Goal: Task Accomplishment & Management: Complete application form

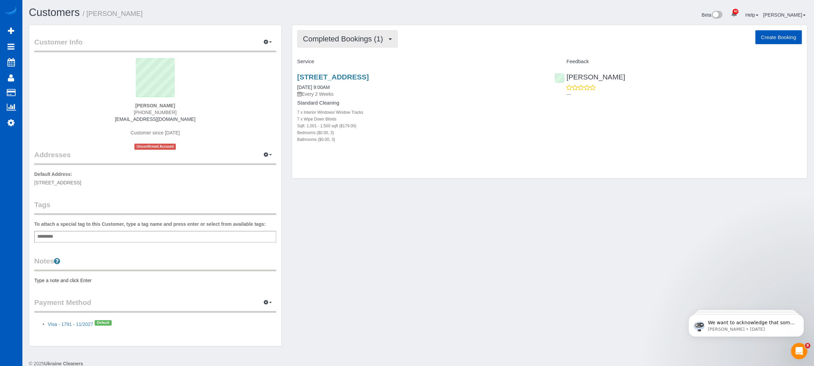
click at [385, 39] on span "Completed Bookings (1)" at bounding box center [344, 39] width 83 height 8
click at [403, 190] on div "Customer Info Edit Contact Info Send Message Email Preferences Special Sales Ta…" at bounding box center [418, 189] width 788 height 328
click at [357, 38] on span "Completed Bookings (1)" at bounding box center [344, 39] width 83 height 8
click at [342, 72] on link "Cancelled Bookings (1)" at bounding box center [332, 72] width 71 height 9
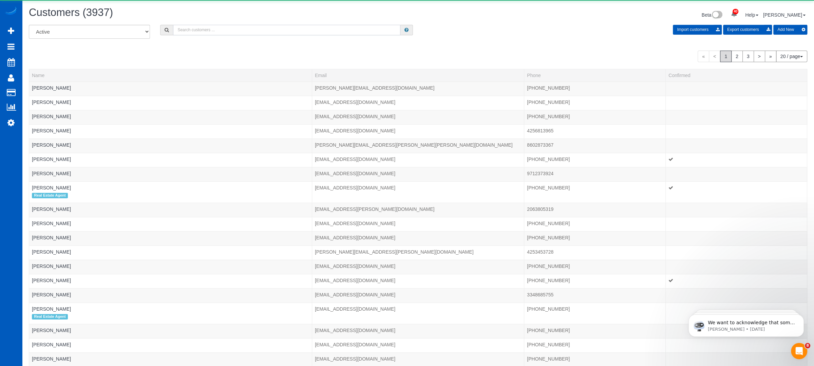
click at [200, 33] on input "text" at bounding box center [286, 30] width 227 height 11
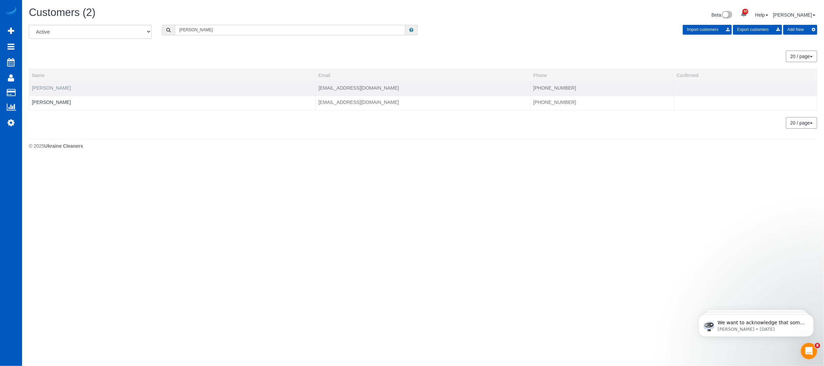
type input "howard"
click at [53, 87] on link "Brad Howard" at bounding box center [51, 87] width 39 height 5
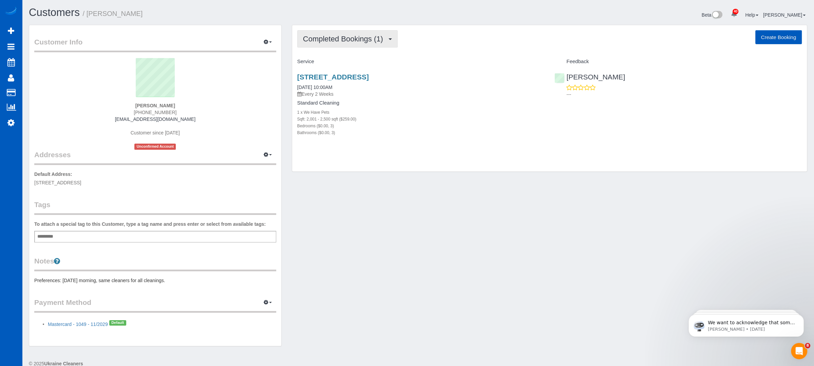
click at [353, 35] on span "Completed Bookings (1)" at bounding box center [344, 39] width 83 height 8
click at [379, 204] on div "Customer Info Edit Contact Info Send Message Email Preferences Special Sales Ta…" at bounding box center [418, 189] width 788 height 328
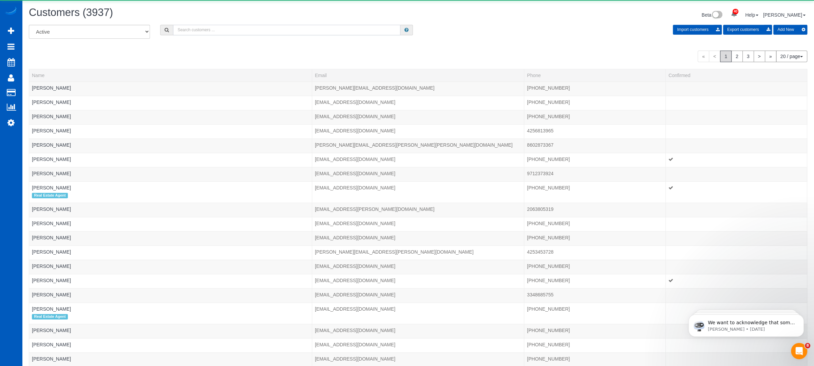
click at [208, 32] on input "text" at bounding box center [286, 30] width 227 height 11
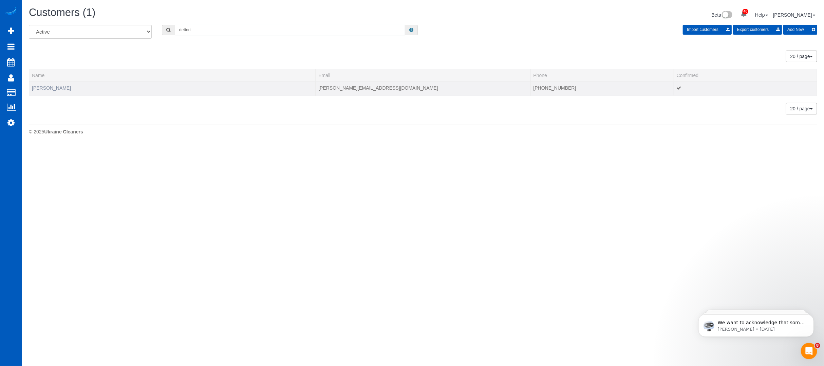
type input "dettori"
click at [43, 85] on link "Nate Dettori" at bounding box center [51, 87] width 39 height 5
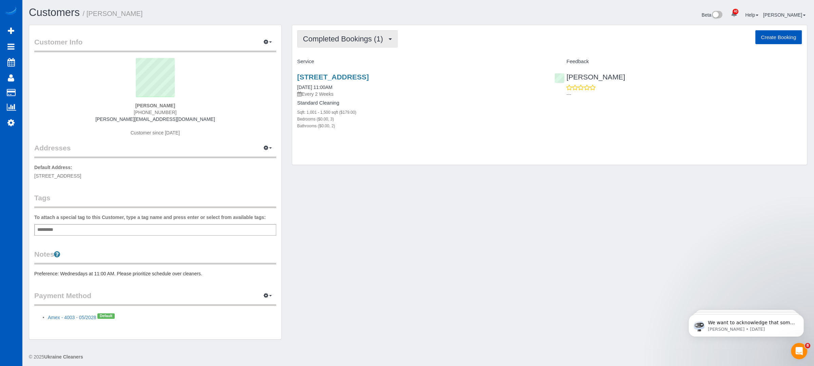
click at [371, 40] on span "Completed Bookings (1)" at bounding box center [344, 39] width 83 height 8
drag, startPoint x: 396, startPoint y: 174, endPoint x: 391, endPoint y: 168, distance: 7.3
click at [395, 174] on div "Customer Info Edit Contact Info Send Message Email Preferences Special Sales Ta…" at bounding box center [418, 185] width 788 height 321
click at [341, 31] on button "Completed Bookings (1)" at bounding box center [347, 38] width 100 height 17
click at [345, 62] on link "Upcoming Bookings (11)" at bounding box center [333, 63] width 72 height 9
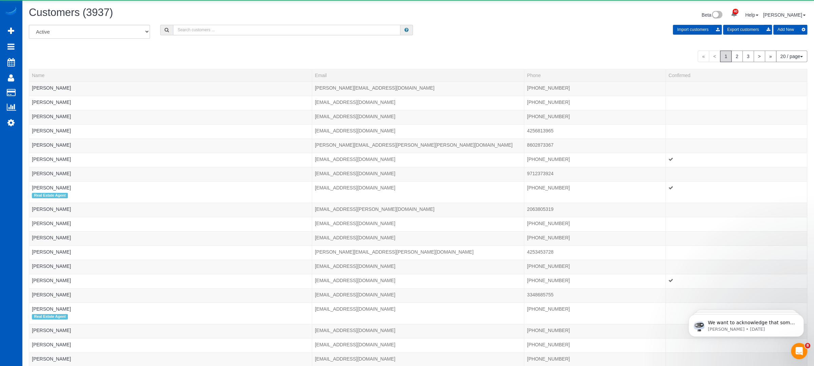
click at [190, 34] on input "text" at bounding box center [286, 30] width 227 height 11
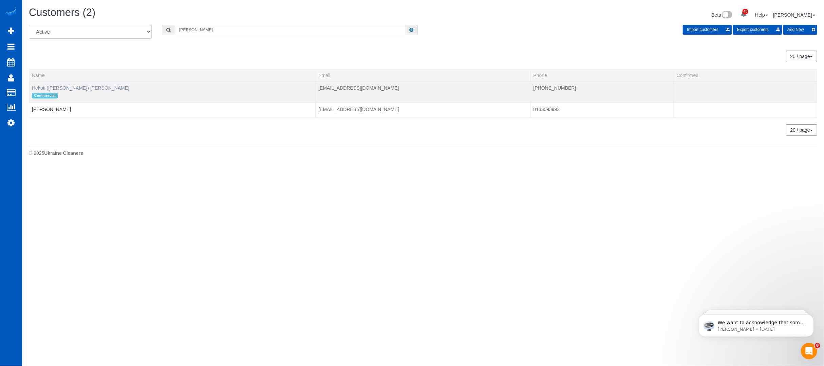
type input "chapman"
click at [39, 86] on link "Hekoti (Cody) Chapman" at bounding box center [80, 87] width 97 height 5
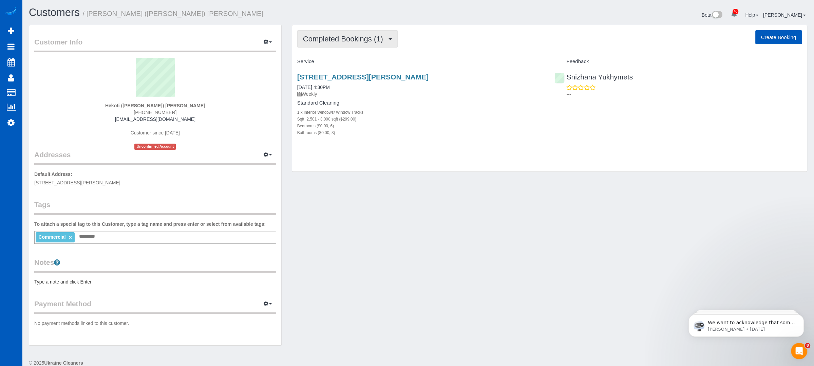
click at [382, 35] on span "Completed Bookings (1)" at bounding box center [344, 39] width 83 height 8
click at [468, 28] on div "Completed Bookings (1) Completed Bookings (1) Upcoming Bookings (11) Cancelled …" at bounding box center [549, 98] width 515 height 147
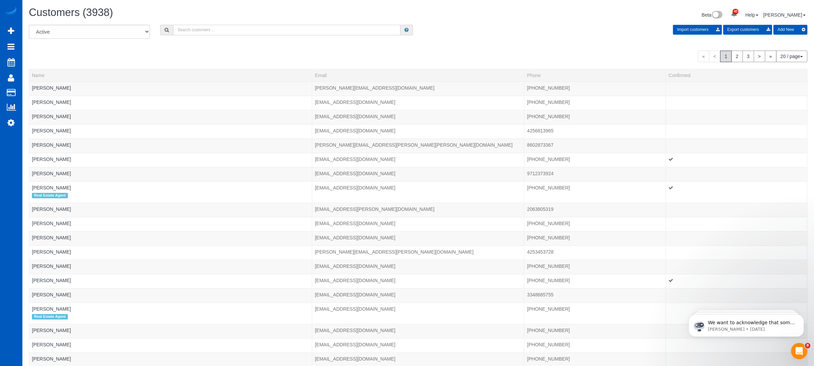
click at [221, 26] on input "text" at bounding box center [286, 30] width 227 height 11
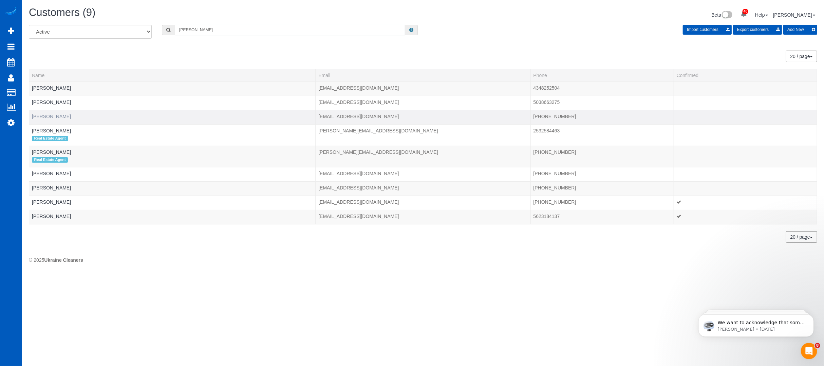
type input "parker"
click at [49, 116] on link "Kelly Parker" at bounding box center [51, 116] width 39 height 5
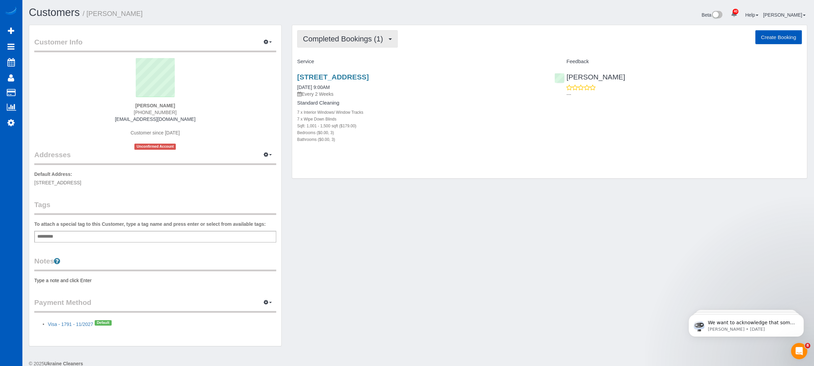
click at [355, 40] on span "Completed Bookings (1)" at bounding box center [344, 39] width 83 height 8
click at [440, 53] on div "Completed Bookings (1) Completed Bookings (1) Upcoming Bookings (0) Cancelled B…" at bounding box center [549, 101] width 515 height 153
click at [378, 212] on div "Customer Info Edit Contact Info Send Message Email Preferences Special Sales Ta…" at bounding box center [418, 189] width 788 height 328
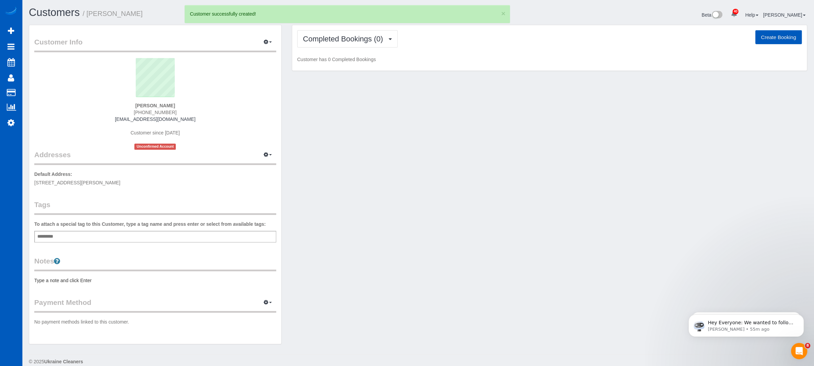
click at [768, 28] on div "Completed Bookings (0) Completed Bookings (0) Upcoming Bookings (0) Cancelled B…" at bounding box center [549, 48] width 515 height 46
click at [768, 32] on button "Create Booking" at bounding box center [778, 37] width 46 height 14
select select "WA"
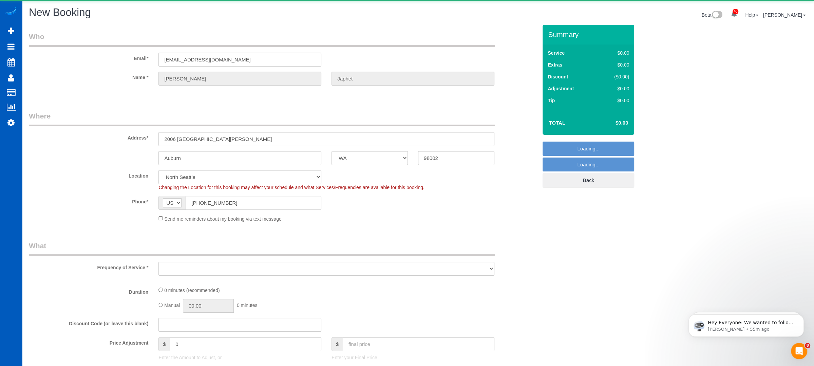
select select "object:2002"
select select "199"
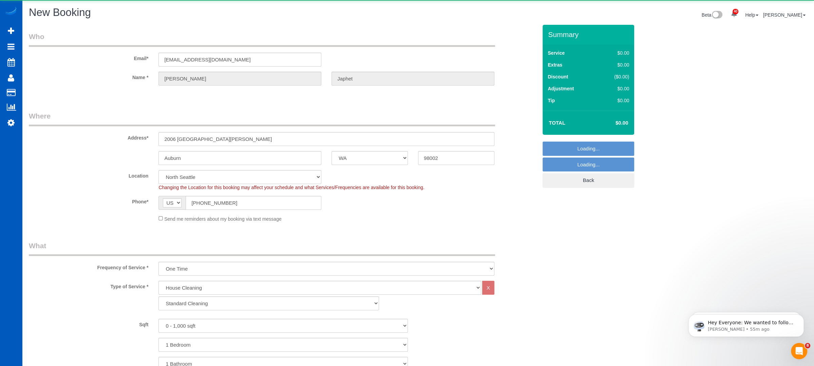
select select "object:2230"
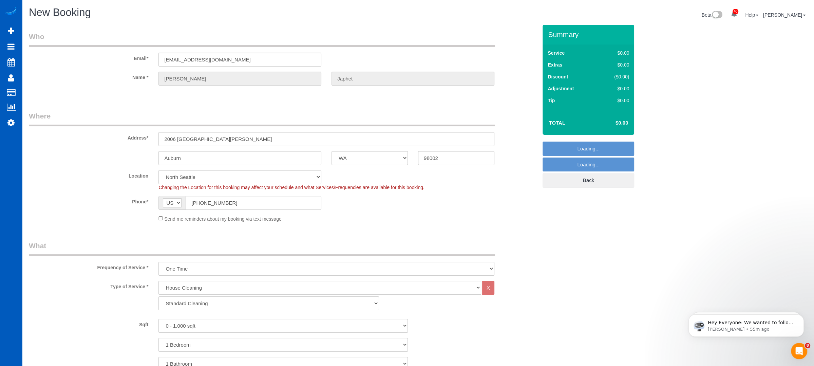
select select "2"
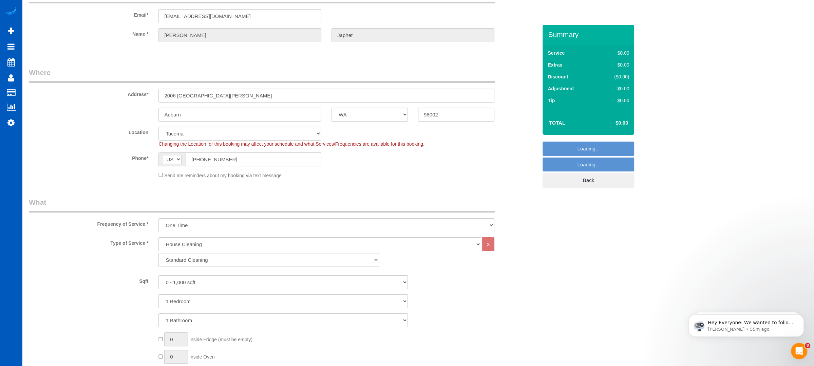
scroll to position [45, 0]
select select "object:2319"
click at [211, 257] on select "Standard Cleaning Deep Cleaning Move In/ Out Cleaning" at bounding box center [268, 258] width 220 height 14
select select "367"
click at [158, 251] on select "Standard Cleaning Deep Cleaning Move In/ Out Cleaning" at bounding box center [268, 258] width 220 height 14
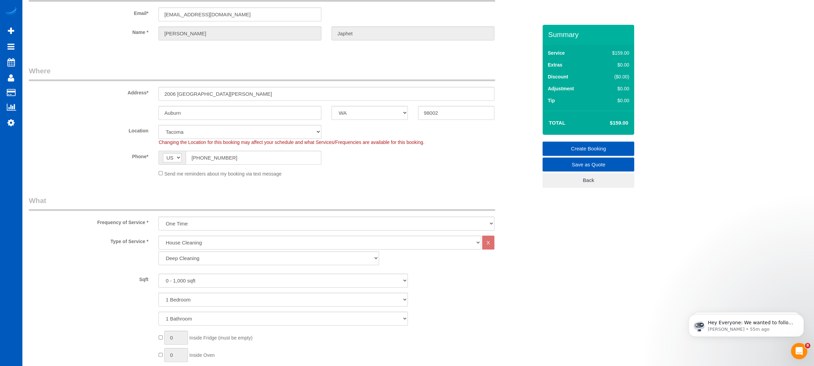
click at [68, 275] on label "Sqft" at bounding box center [89, 277] width 130 height 9
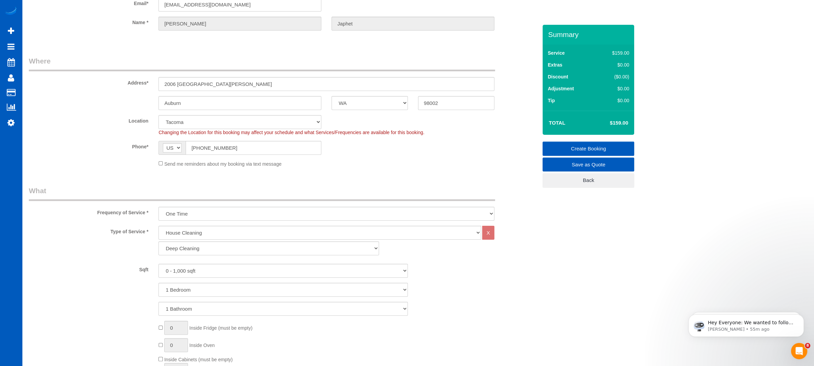
scroll to position [68, 0]
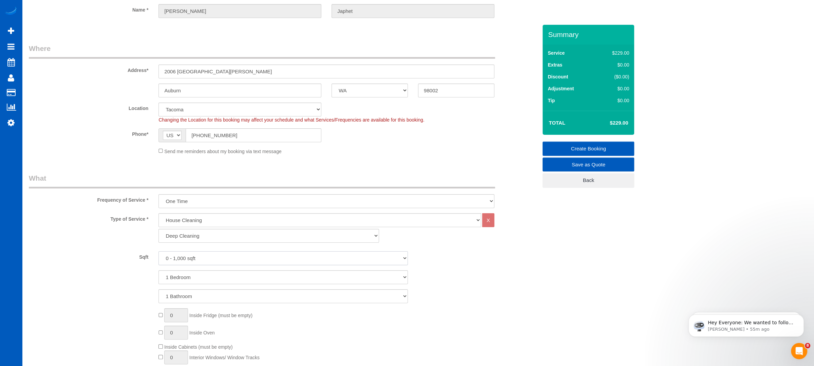
click at [239, 253] on select "0 - 1,000 sqft 1,001 - 1,500 sqft 1,501 - 2,000 sqft 2,001 - 2,500 sqft 2,501 -…" at bounding box center [282, 258] width 249 height 14
select select "1501"
click at [158, 251] on select "0 - 1,000 sqft 1,001 - 1,500 sqft 1,501 - 2,000 sqft 2,001 - 2,500 sqft 2,501 -…" at bounding box center [282, 258] width 249 height 14
click at [120, 268] on div "Sqft 0 - 1,000 sqft 1,001 - 1,500 sqft 1,501 - 2,000 sqft 2,001 - 2,500 sqft 2,…" at bounding box center [283, 277] width 508 height 52
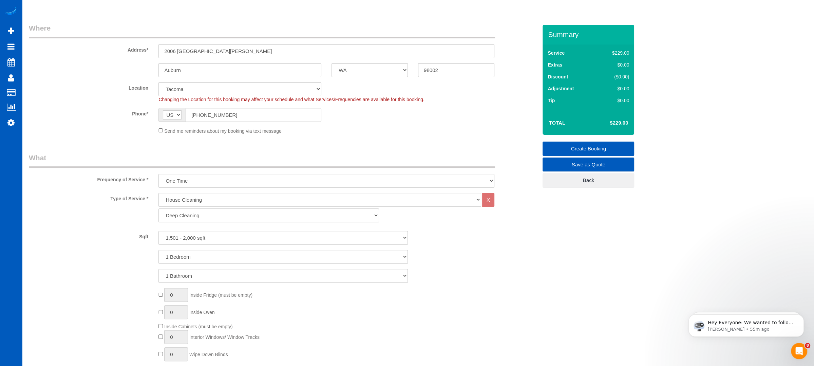
scroll to position [90, 0]
drag, startPoint x: 193, startPoint y: 258, endPoint x: 200, endPoint y: 261, distance: 7.9
click at [200, 261] on div "Sqft 0 - 1,000 sqft 1,001 - 1,500 sqft 1,501 - 2,000 sqft 2,001 - 2,500 sqft 2,…" at bounding box center [283, 254] width 508 height 52
select select "4"
click at [158, 247] on select "1 Bedroom 2 Bedrooms 3 Bedrooms 4 Bedrooms 5 Bedrooms 6 Bedrooms 7 Bedrooms" at bounding box center [282, 254] width 249 height 14
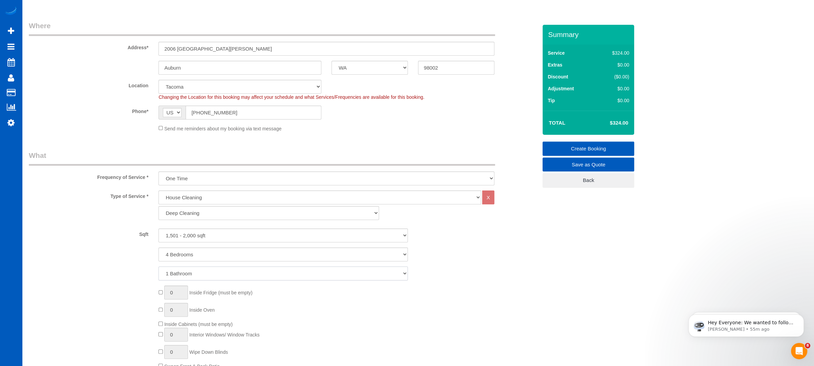
drag, startPoint x: 187, startPoint y: 274, endPoint x: 189, endPoint y: 266, distance: 7.7
click at [187, 273] on select "1 Bathroom 2 Bathrooms 3 Bathrooms 4 Bathrooms 5 Bathrooms 6 Bathrooms 7 Bathro…" at bounding box center [282, 273] width 249 height 14
select select "2"
click at [158, 266] on select "1 Bathroom 2 Bathrooms 3 Bathrooms 4 Bathrooms 5 Bathrooms 6 Bathrooms 7 Bathro…" at bounding box center [282, 273] width 249 height 14
click at [62, 252] on div "1 Bedroom 2 Bedrooms 3 Bedrooms 4 Bedrooms 5 Bedrooms 6 Bedrooms 7 Bedrooms" at bounding box center [283, 254] width 519 height 14
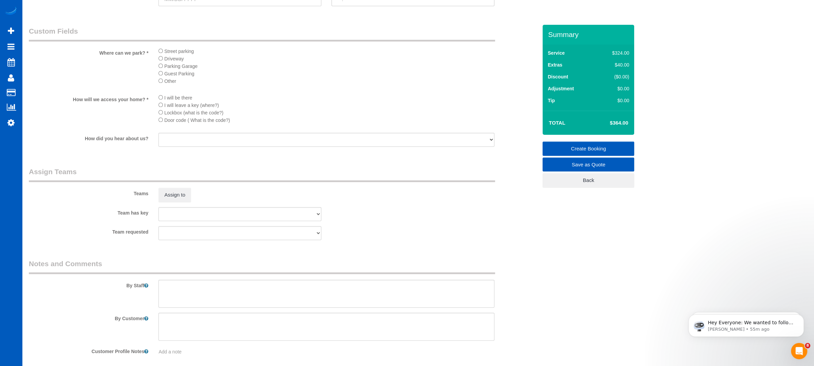
scroll to position [864, 0]
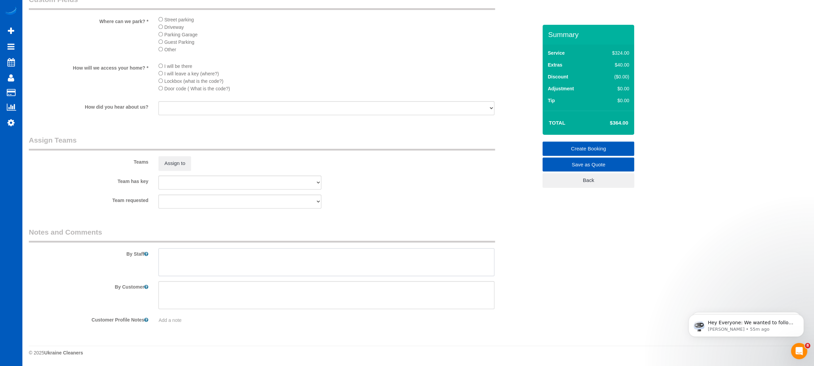
click at [195, 272] on textarea at bounding box center [326, 262] width 336 height 28
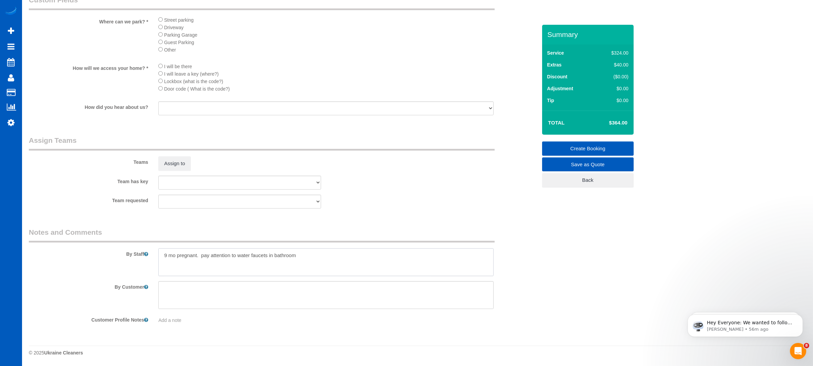
click at [313, 261] on textarea at bounding box center [325, 262] width 335 height 28
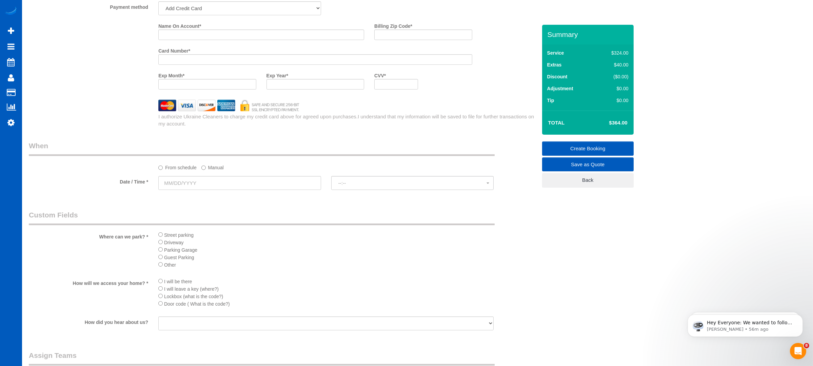
scroll to position [664, 0]
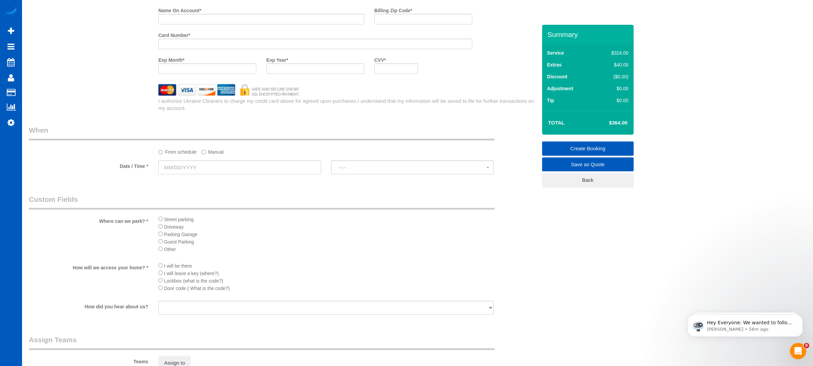
type textarea "9 mo pregnant. pay attention to water faucets in bathroom to remove water stain…"
click at [220, 169] on input "text" at bounding box center [239, 167] width 163 height 14
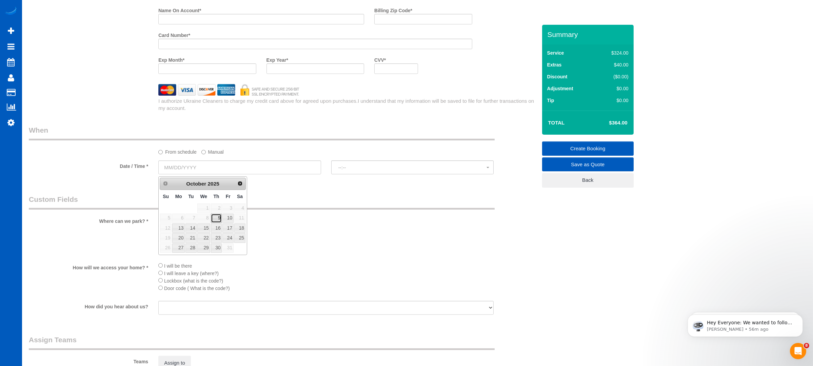
click at [217, 219] on link "9" at bounding box center [216, 218] width 11 height 9
type input "[DATE]"
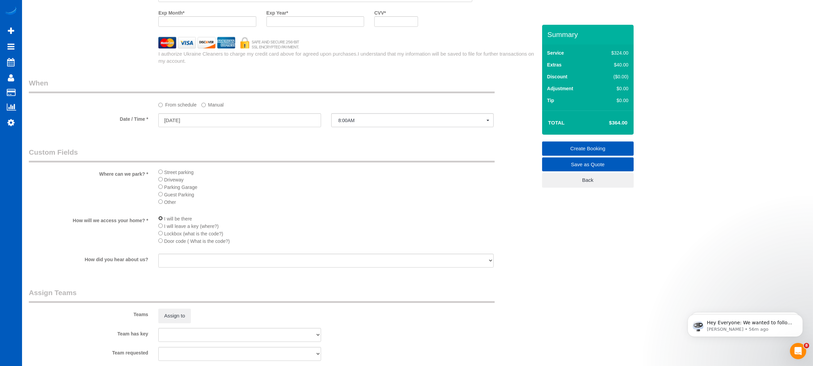
scroll to position [709, 0]
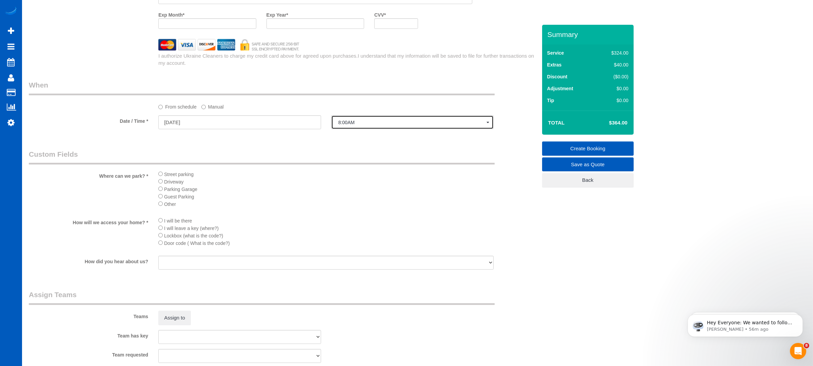
click at [354, 121] on span "8:00AM" at bounding box center [413, 122] width 149 height 5
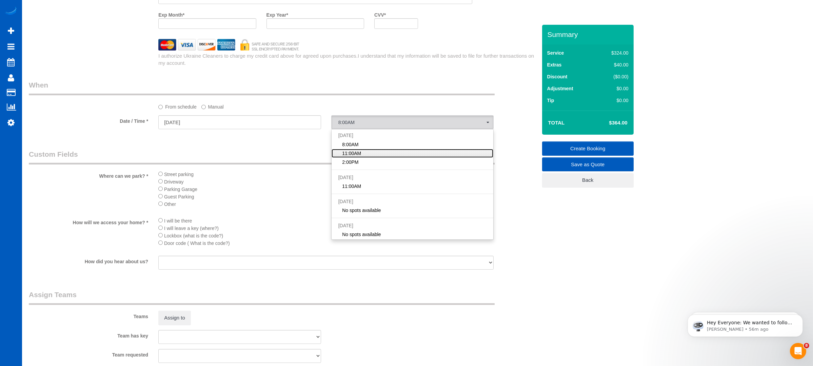
click at [364, 152] on link "11:00AM" at bounding box center [413, 153] width 162 height 9
select select "spot2"
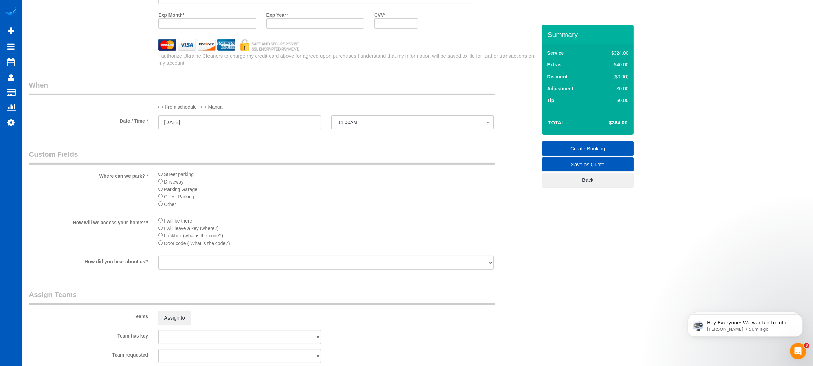
click at [364, 152] on legend "Custom Fields" at bounding box center [262, 156] width 466 height 15
click at [207, 129] on input "[DATE]" at bounding box center [239, 122] width 163 height 14
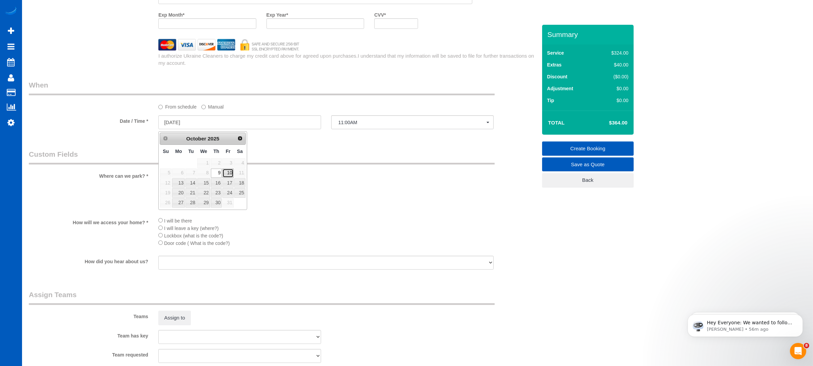
click at [232, 169] on link "10" at bounding box center [228, 173] width 11 height 9
type input "[DATE]"
select select "spot4"
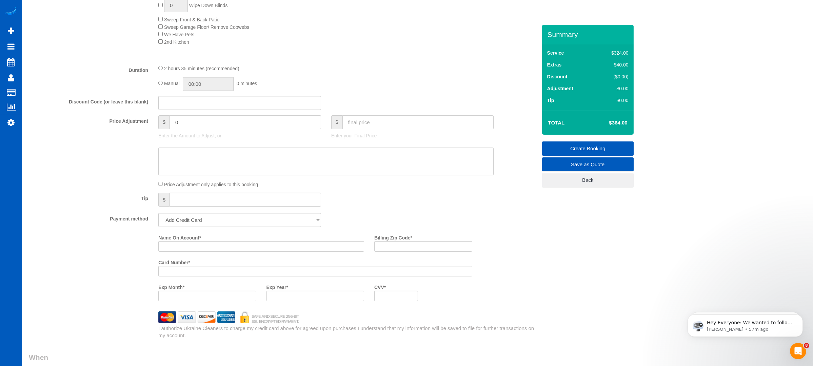
scroll to position [438, 0]
click at [402, 191] on fieldset "What Frequency of Service * One Time Weekly - 15.00% Every 2 Weeks - 10.00% Eve…" at bounding box center [283, 70] width 508 height 535
click at [261, 245] on input "Name On Account *" at bounding box center [261, 245] width 206 height 11
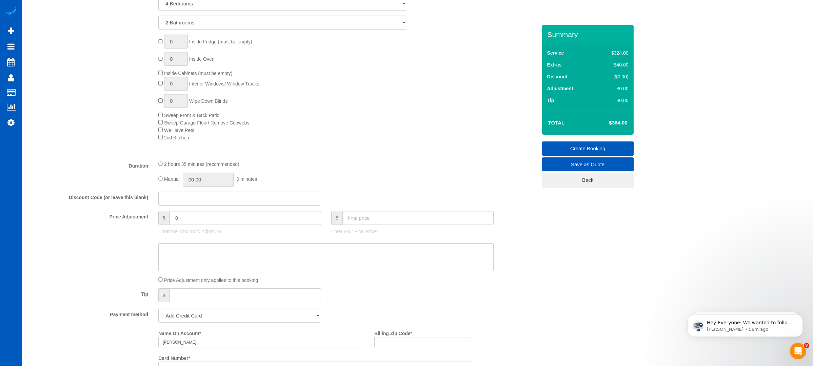
scroll to position [344, 0]
type input "[PERSON_NAME]"
click at [397, 339] on input "Billing Zip Code *" at bounding box center [423, 339] width 98 height 11
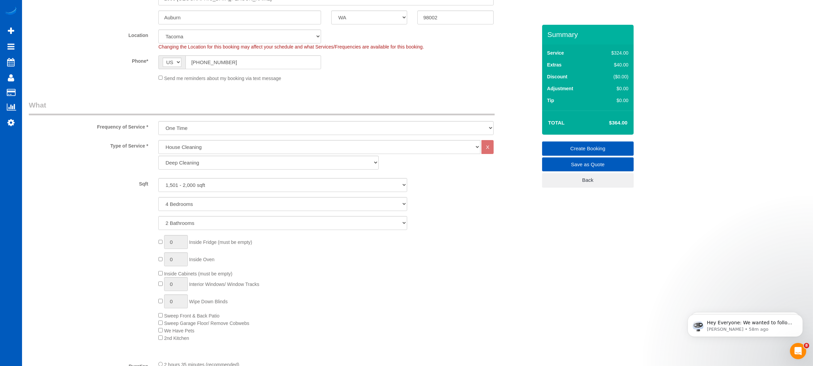
scroll to position [321, 0]
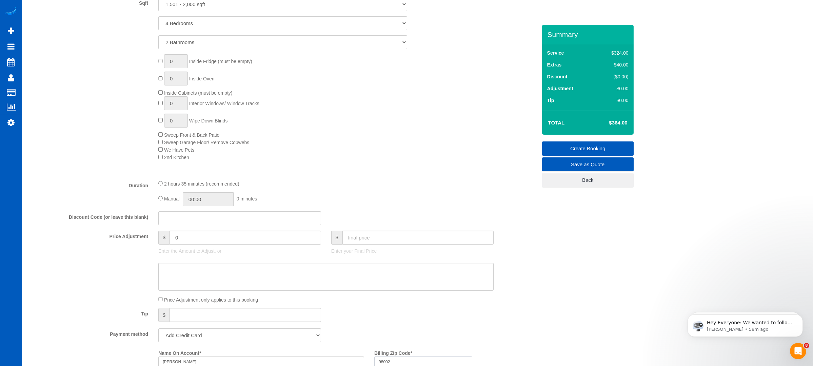
type input "98002"
click at [463, 116] on div "0 Inside Fridge (must be empty) 0 Inside Oven Inside Cabinets (must be empty) 0…" at bounding box center [347, 107] width 389 height 106
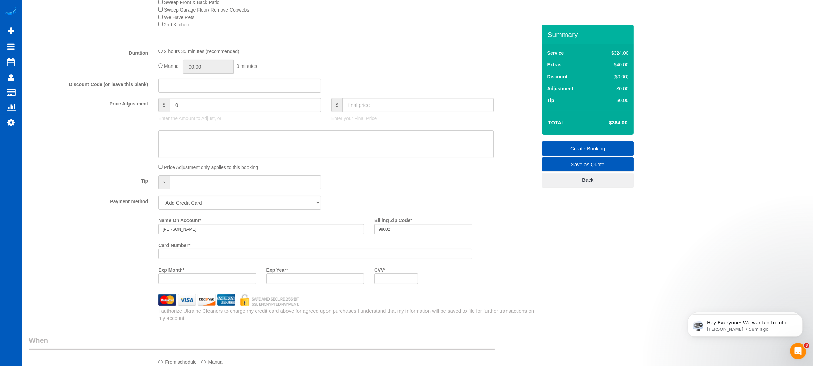
scroll to position [457, 0]
click at [83, 257] on div "Name On Account * [PERSON_NAME] Billing Zip Code * 98002 Card Number * Exp Mont…" at bounding box center [283, 249] width 519 height 74
click at [301, 274] on div at bounding box center [316, 275] width 98 height 11
click at [555, 279] on div "Who Email* [EMAIL_ADDRESS][DOMAIN_NAME] Name * [PERSON_NAME] Where Address* 200…" at bounding box center [418, 158] width 778 height 1181
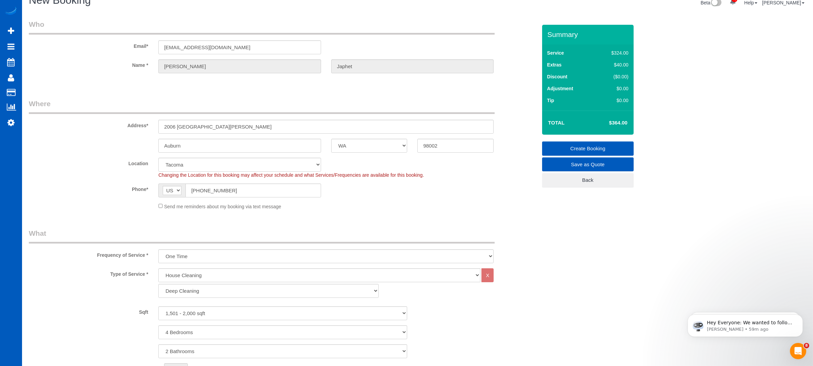
scroll to position [5, 0]
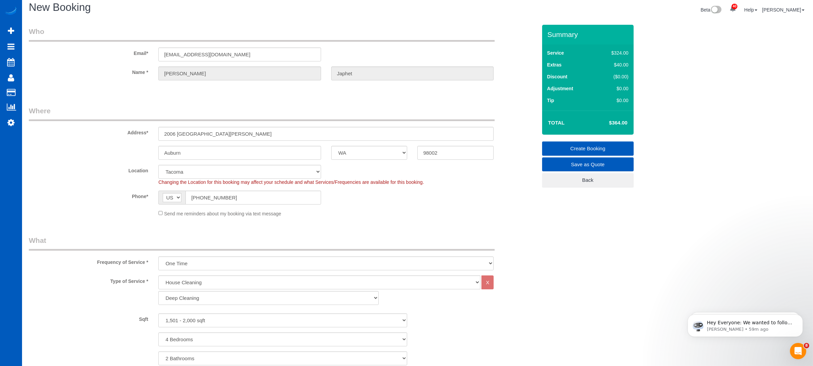
click at [566, 148] on link "Create Booking" at bounding box center [588, 148] width 92 height 14
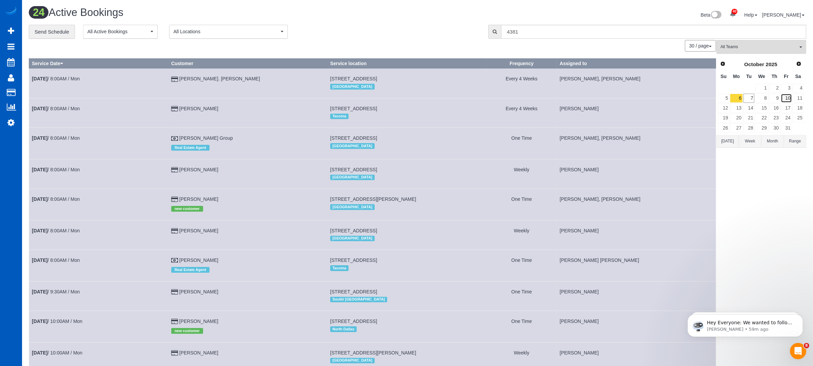
click at [790, 98] on link "10" at bounding box center [786, 98] width 11 height 9
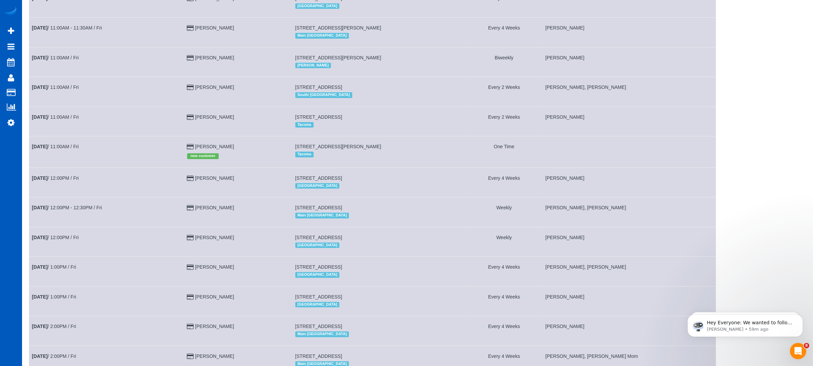
scroll to position [429, 0]
